Goal: Task Accomplishment & Management: Manage account settings

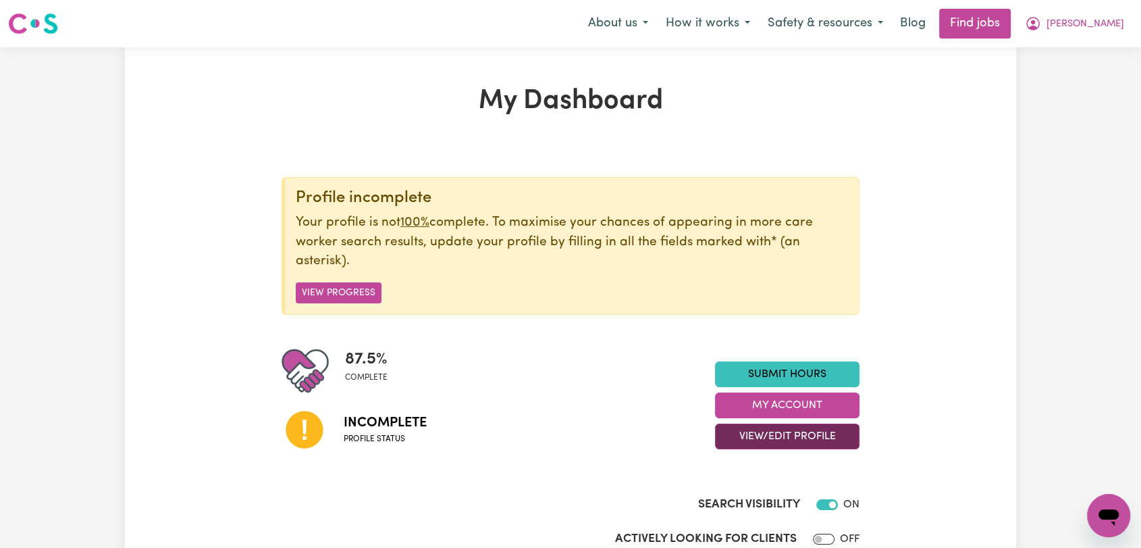
click at [809, 433] on button "View/Edit Profile" at bounding box center [787, 436] width 144 height 26
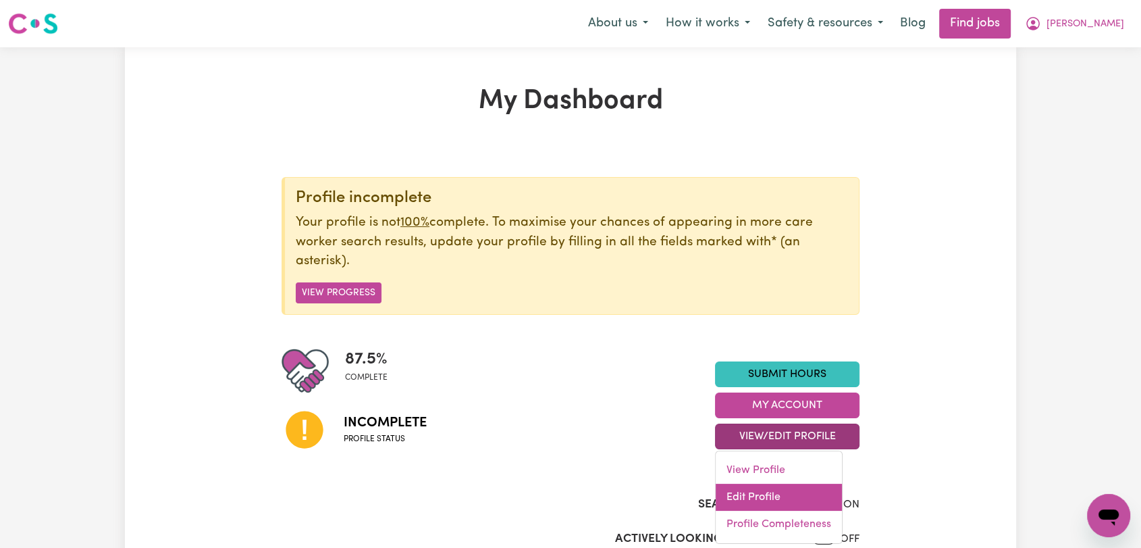
click at [780, 493] on link "Edit Profile" at bounding box center [779, 496] width 126 height 27
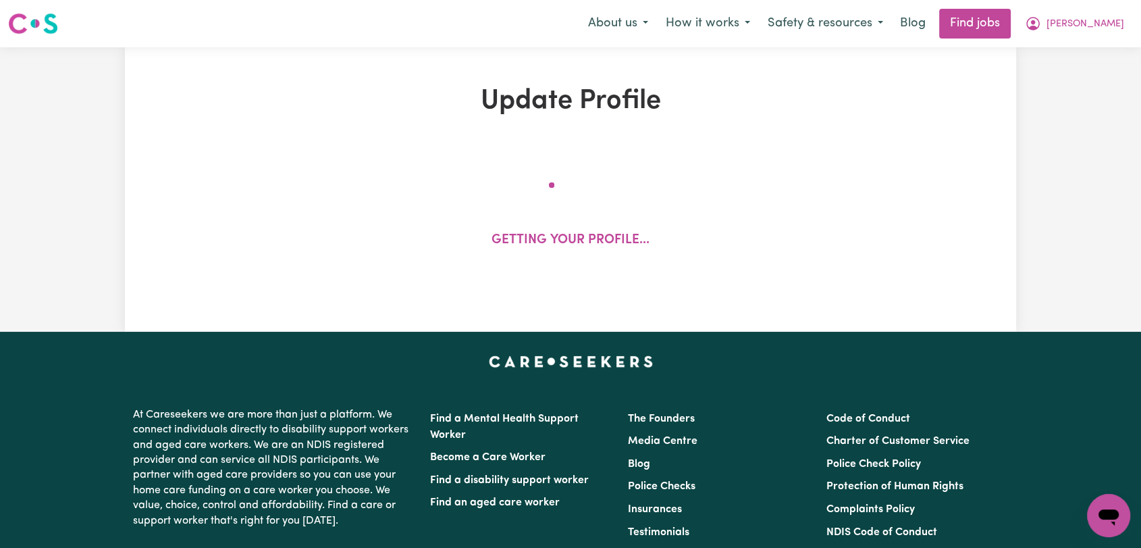
select select "[DEMOGRAPHIC_DATA]"
select select "[DEMOGRAPHIC_DATA] Citizen"
select select "Studying a healthcare related degree or qualification"
select select "67"
select select "95"
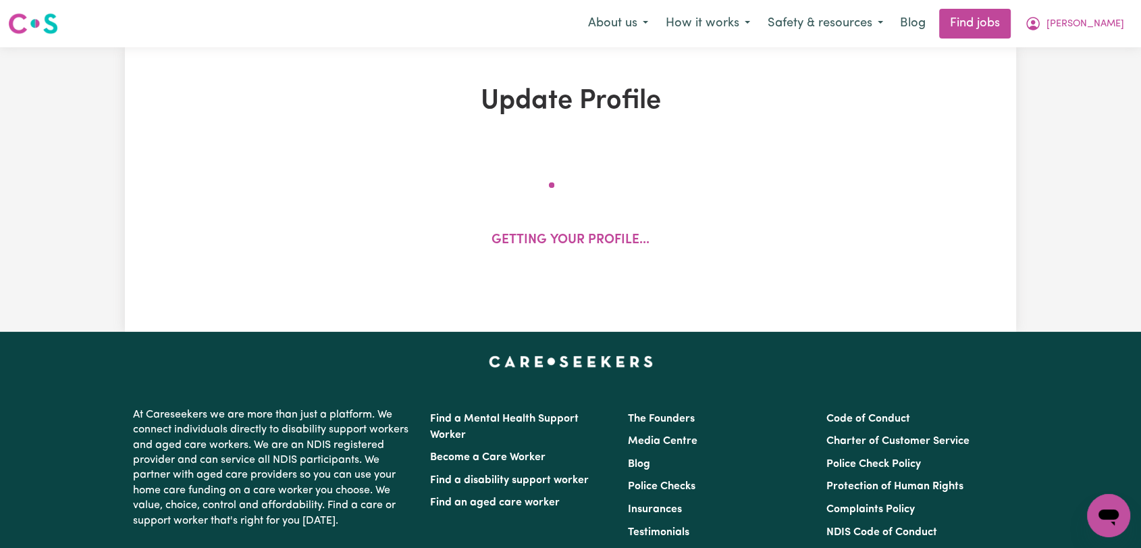
select select "120"
select select "150"
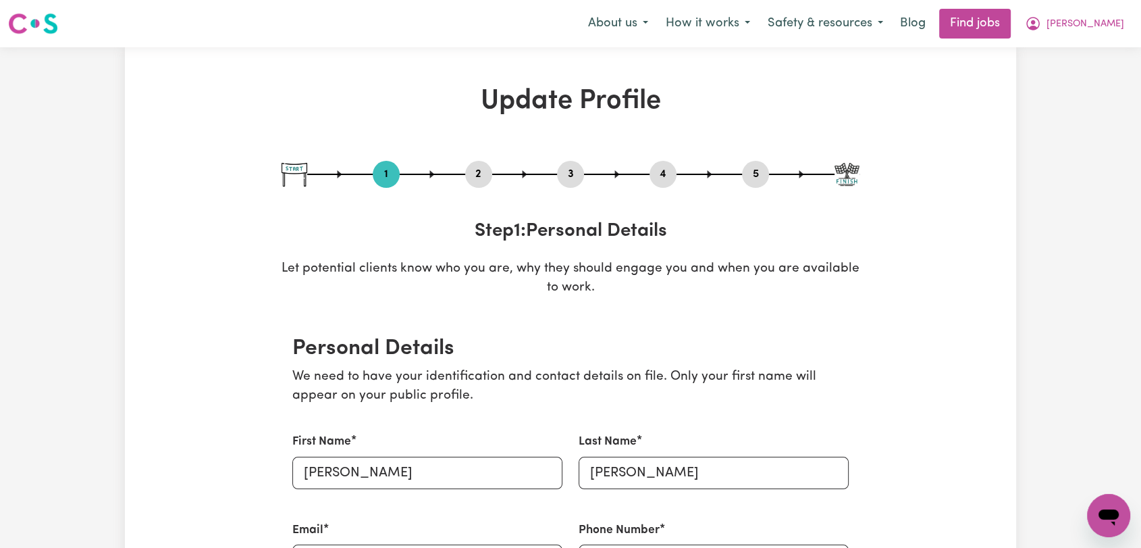
click at [475, 176] on button "2" at bounding box center [478, 174] width 27 height 18
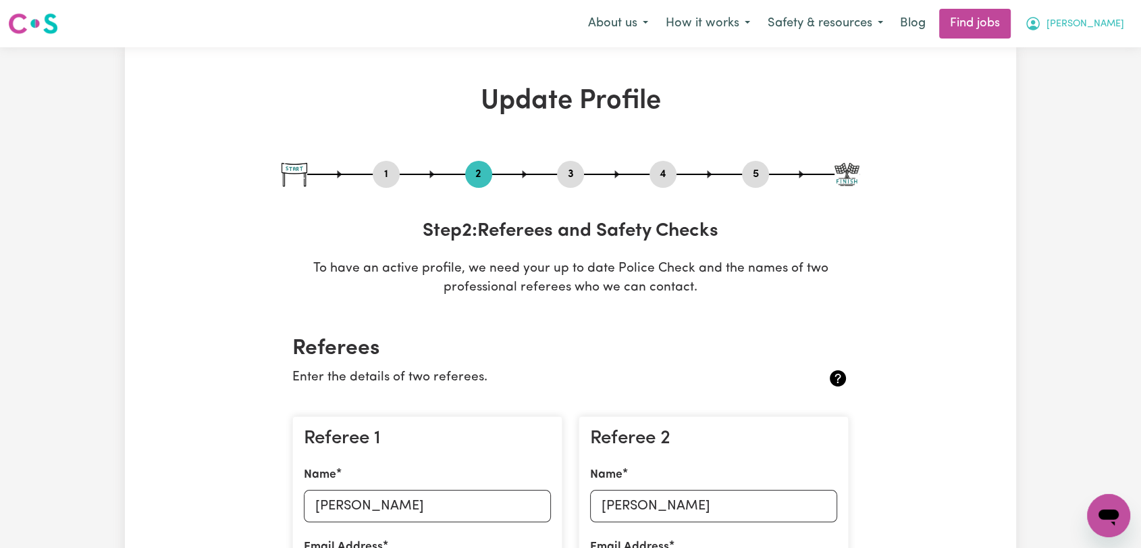
click at [1107, 20] on span "[PERSON_NAME]" at bounding box center [1086, 24] width 78 height 15
click at [1065, 106] on link "Logout" at bounding box center [1079, 103] width 107 height 26
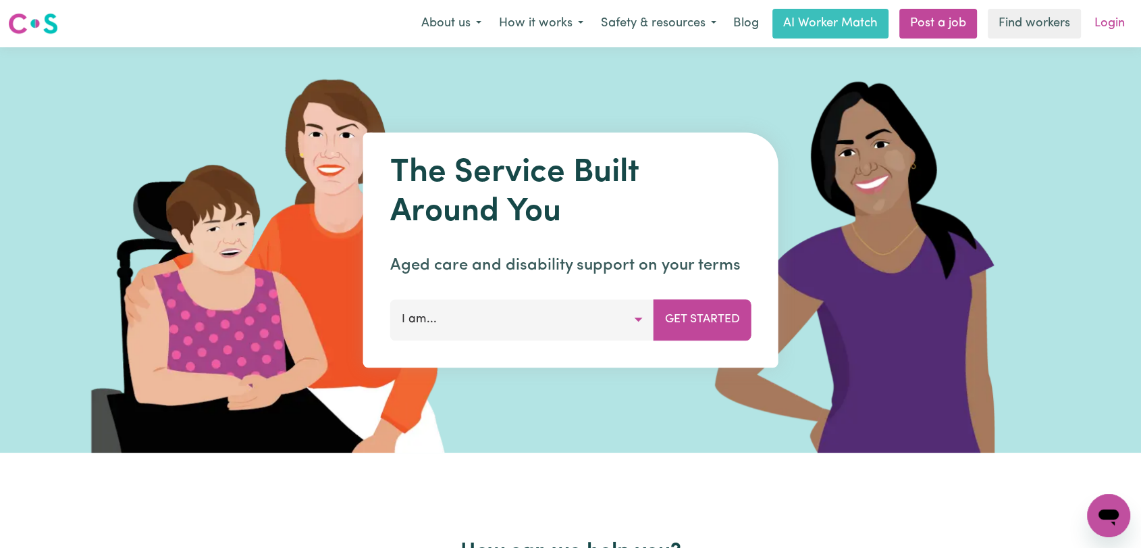
click at [1101, 24] on link "Login" at bounding box center [1109, 24] width 47 height 30
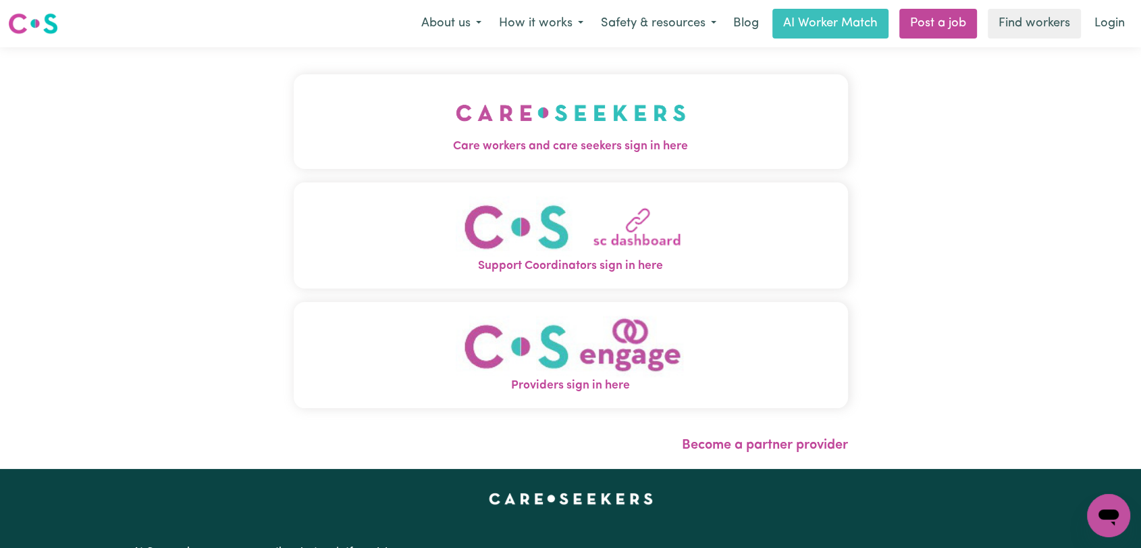
click at [425, 130] on button "Care workers and care seekers sign in here" at bounding box center [571, 121] width 554 height 95
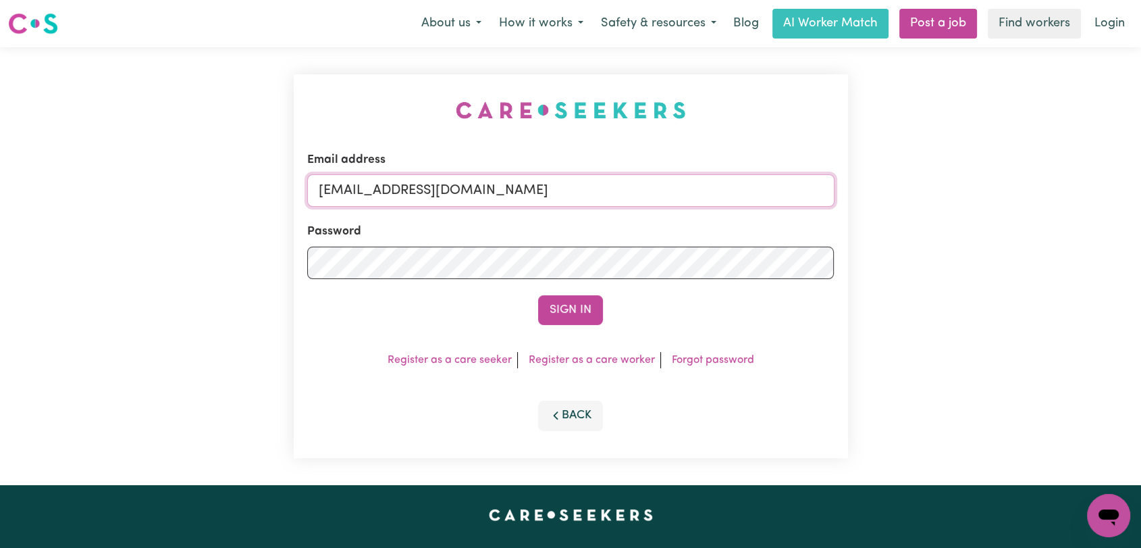
drag, startPoint x: 589, startPoint y: 197, endPoint x: 579, endPoint y: 206, distance: 13.4
click at [589, 197] on input "[EMAIL_ADDRESS][DOMAIN_NAME]" at bounding box center [570, 190] width 527 height 32
drag, startPoint x: 388, startPoint y: 186, endPoint x: 637, endPoint y: 199, distance: 250.1
click at [637, 199] on input "Superuser~[EMAIL_ADDRESS][DOMAIN_NAME]" at bounding box center [570, 190] width 527 height 32
type input "Superuser~[EMAIL_ADDRESS][DOMAIN_NAME]"
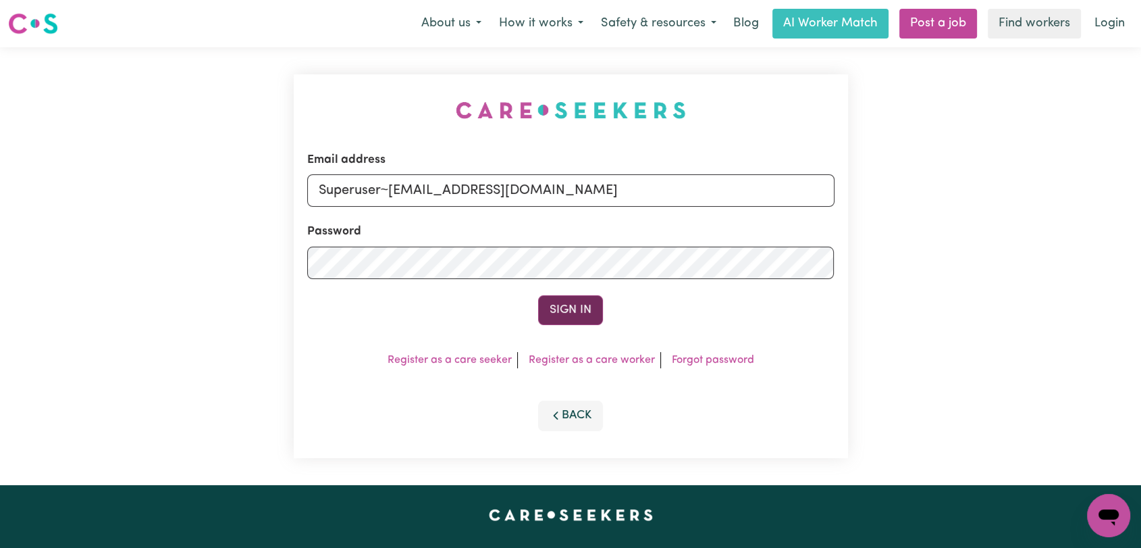
click at [569, 309] on button "Sign In" at bounding box center [570, 310] width 65 height 30
